Goal: Information Seeking & Learning: Find specific fact

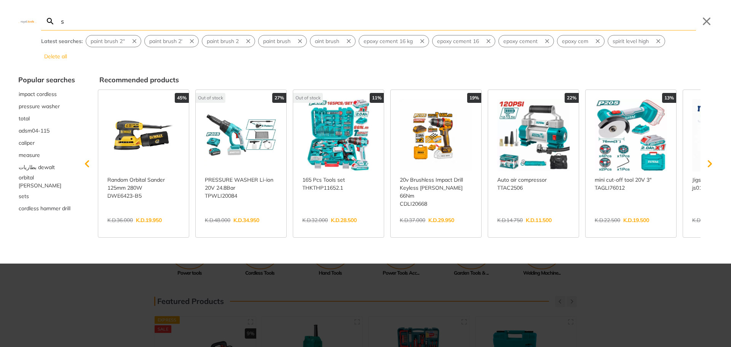
type input "s"
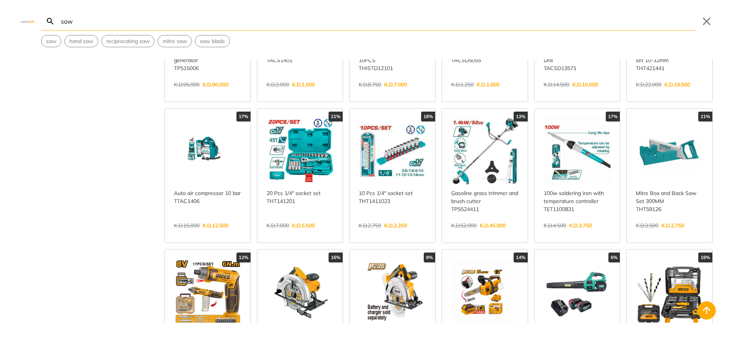
scroll to position [647, 0]
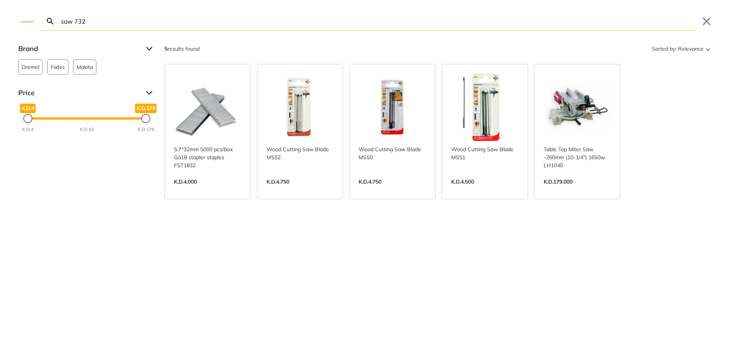
click at [65, 22] on input "sow 732" at bounding box center [377, 21] width 637 height 18
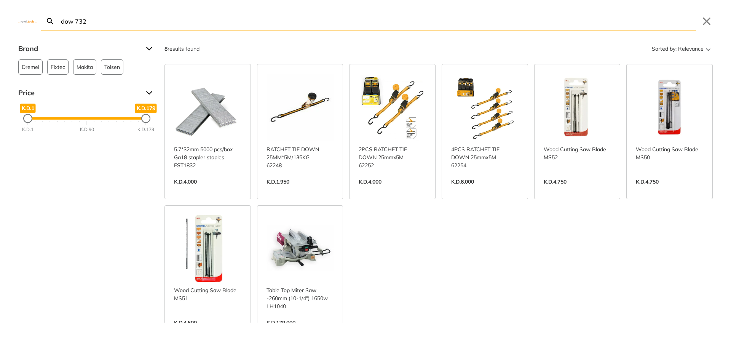
click at [74, 21] on input "dow 732" at bounding box center [377, 21] width 637 height 18
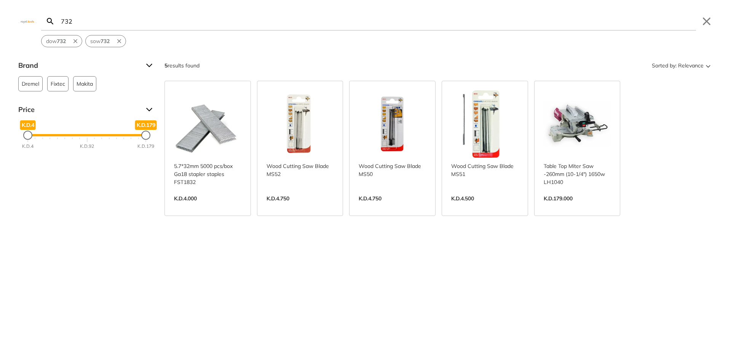
click at [109, 24] on input "732" at bounding box center [377, 21] width 637 height 18
type input "732"
